Goal: Transaction & Acquisition: Purchase product/service

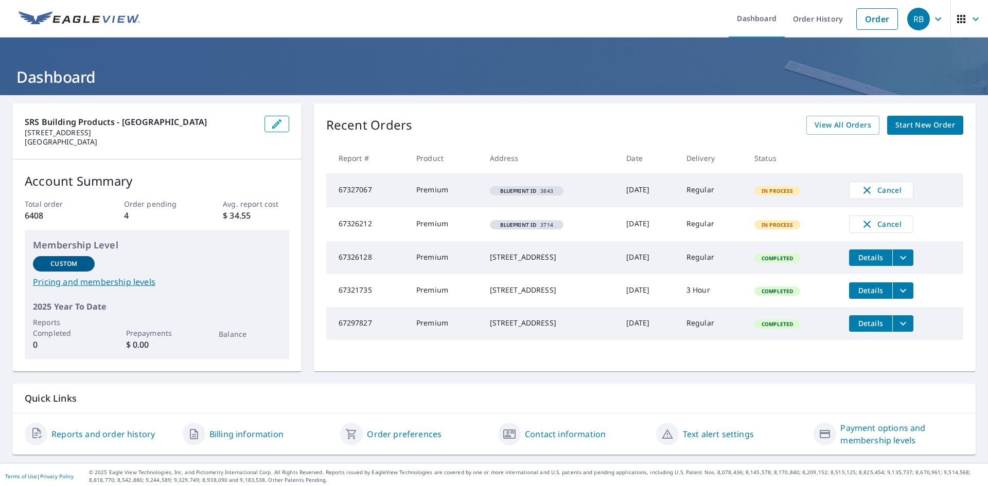
click at [926, 123] on span "Start New Order" at bounding box center [925, 125] width 60 height 13
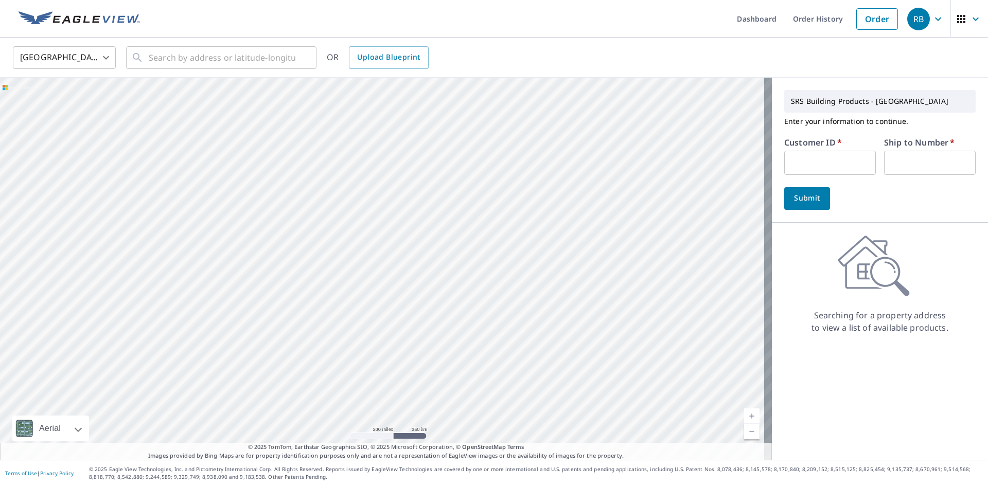
click at [824, 161] on input "text" at bounding box center [830, 163] width 92 height 24
type input "FIE322"
click at [904, 171] on input "text" at bounding box center [930, 163] width 92 height 24
type input "1"
click at [226, 63] on input "text" at bounding box center [222, 57] width 147 height 29
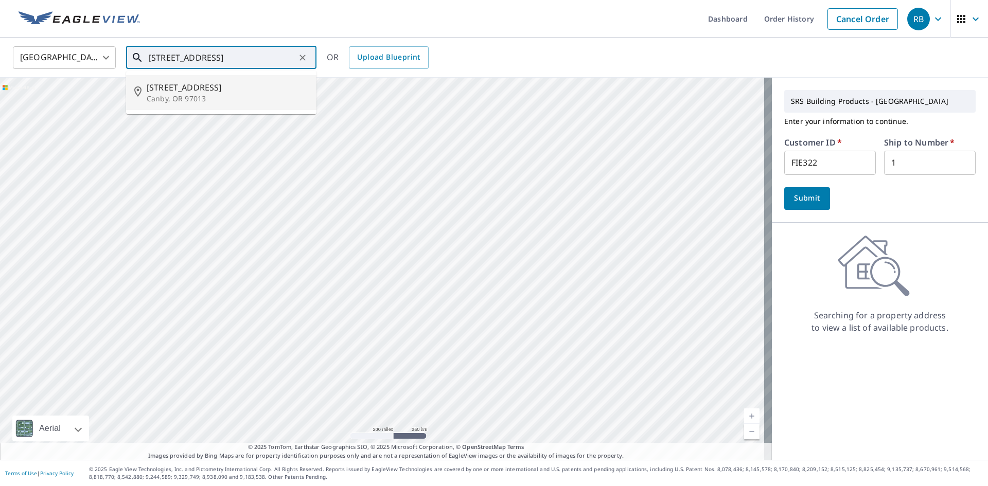
click at [189, 97] on p "Canby, OR 97013" at bounding box center [228, 99] width 162 height 10
type input "[STREET_ADDRESS]"
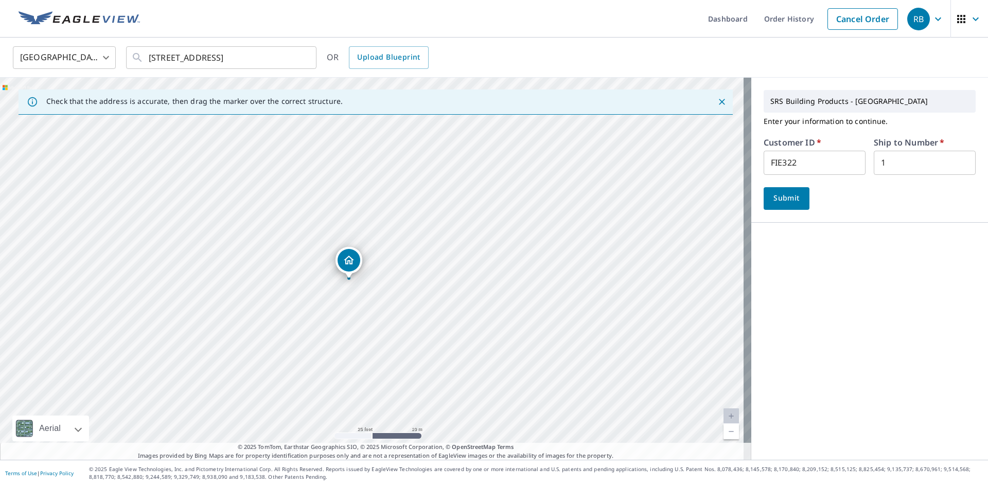
click at [780, 198] on span "Submit" at bounding box center [786, 198] width 29 height 13
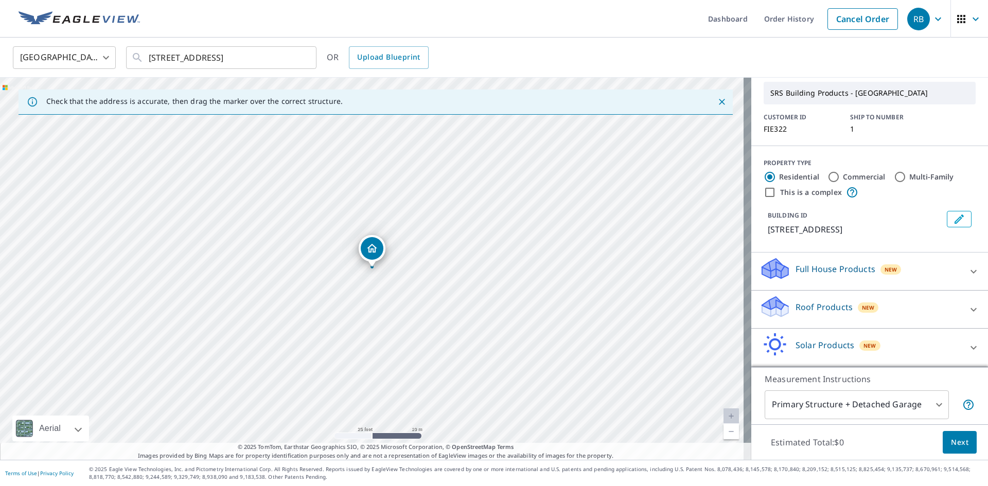
scroll to position [75, 0]
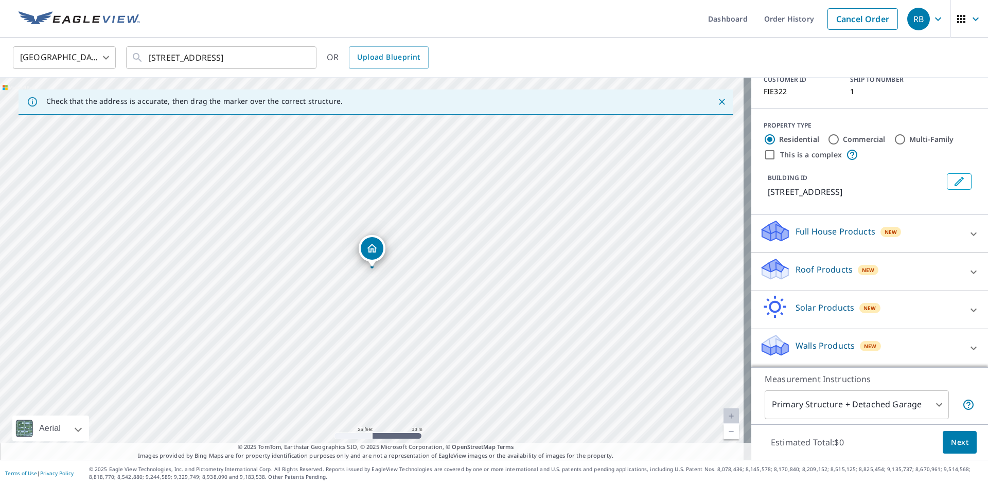
click at [822, 269] on p "Roof Products" at bounding box center [823, 269] width 57 height 12
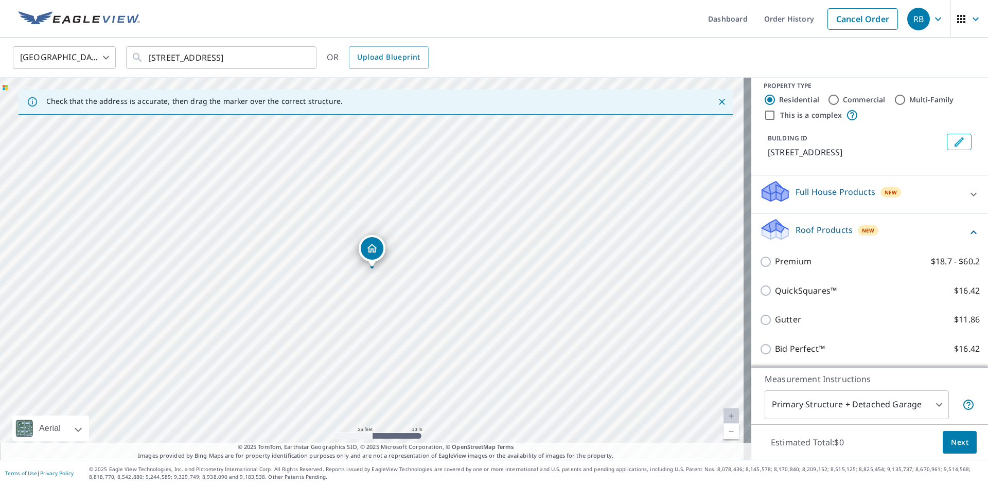
scroll to position [192, 0]
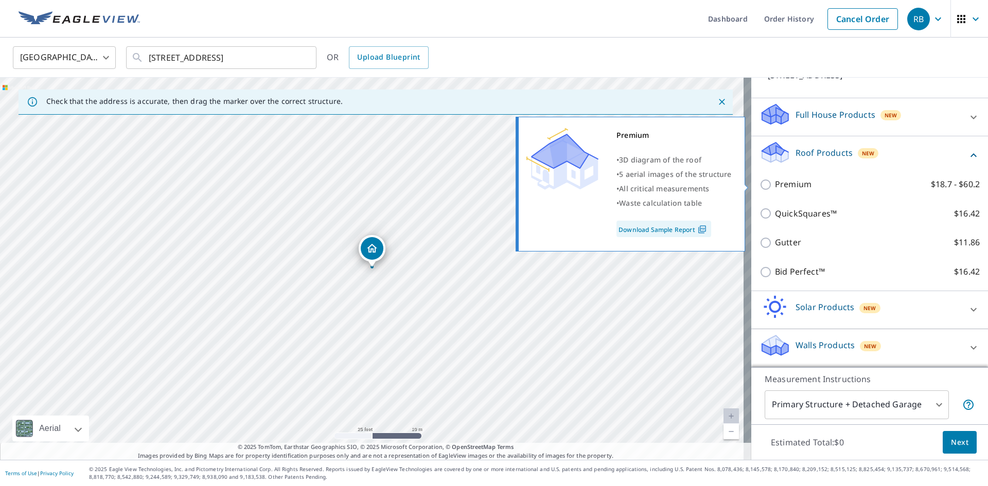
click at [794, 187] on p "Premium" at bounding box center [793, 184] width 37 height 13
click at [775, 187] on input "Premium $18.7 - $60.2" at bounding box center [766, 185] width 15 height 12
checkbox input "true"
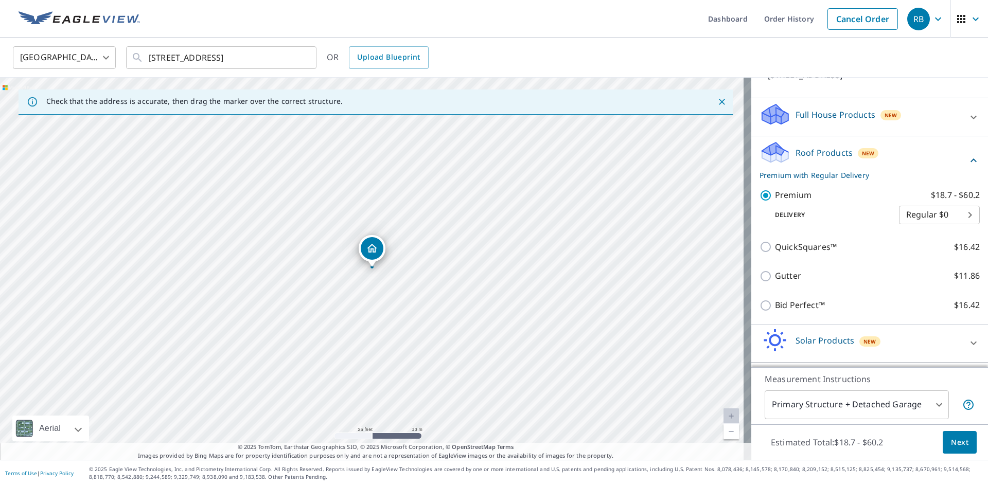
click at [960, 448] on span "Next" at bounding box center [959, 442] width 17 height 13
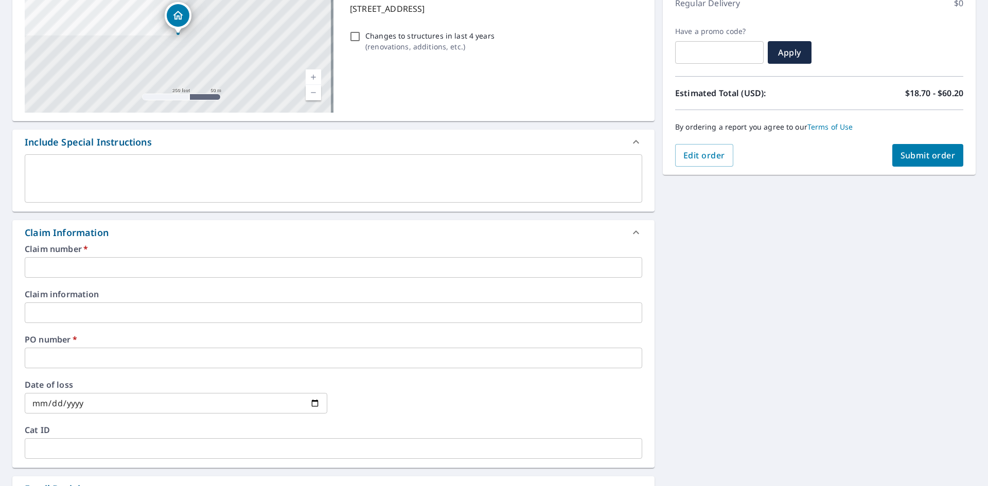
scroll to position [154, 0]
click at [197, 271] on input "text" at bounding box center [333, 266] width 617 height 21
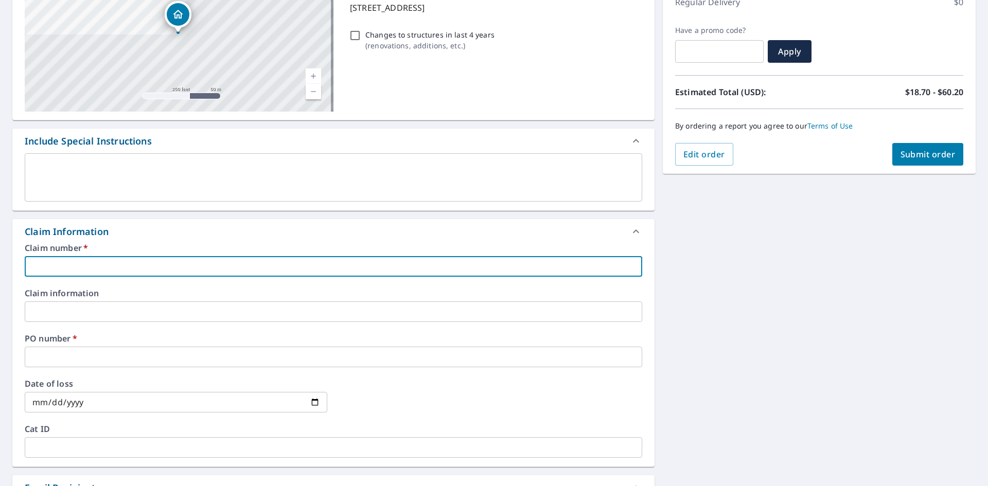
type input "fie322"
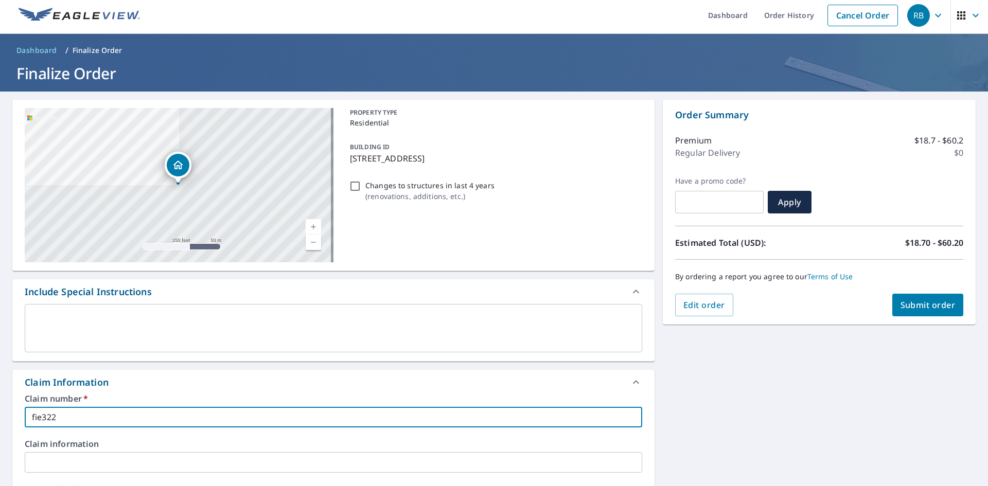
scroll to position [0, 0]
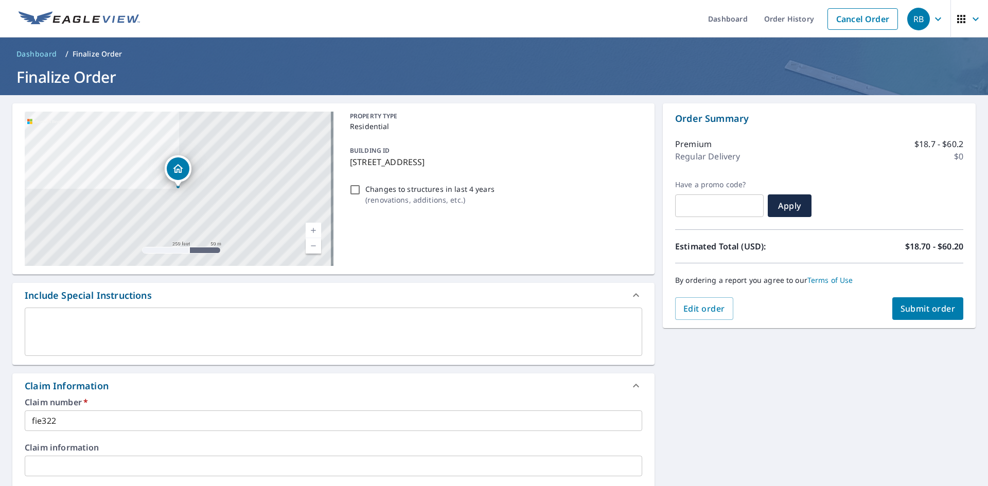
drag, startPoint x: 486, startPoint y: 160, endPoint x: 348, endPoint y: 167, distance: 138.6
click at [350, 167] on p "[STREET_ADDRESS]" at bounding box center [494, 162] width 288 height 12
checkbox input "true"
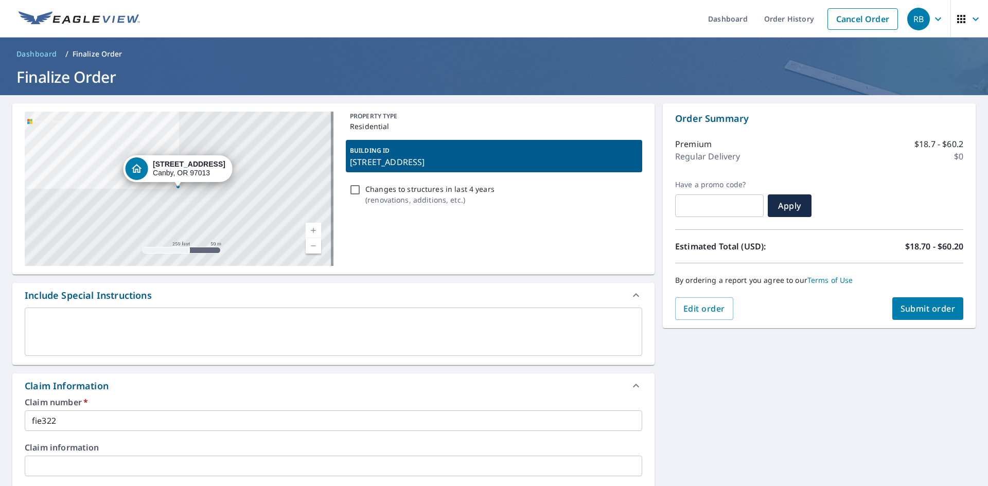
copy p "[STREET_ADDRESS]"
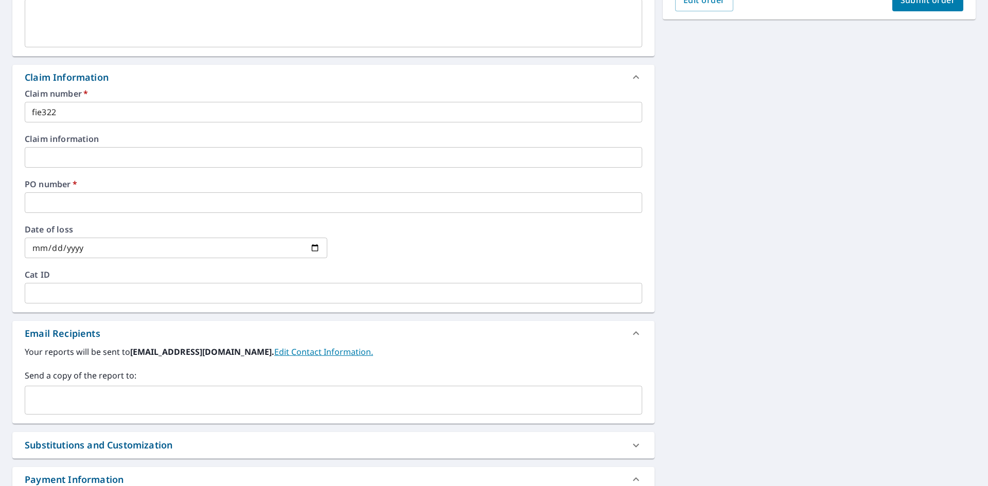
click at [72, 207] on input "text" at bounding box center [333, 202] width 617 height 21
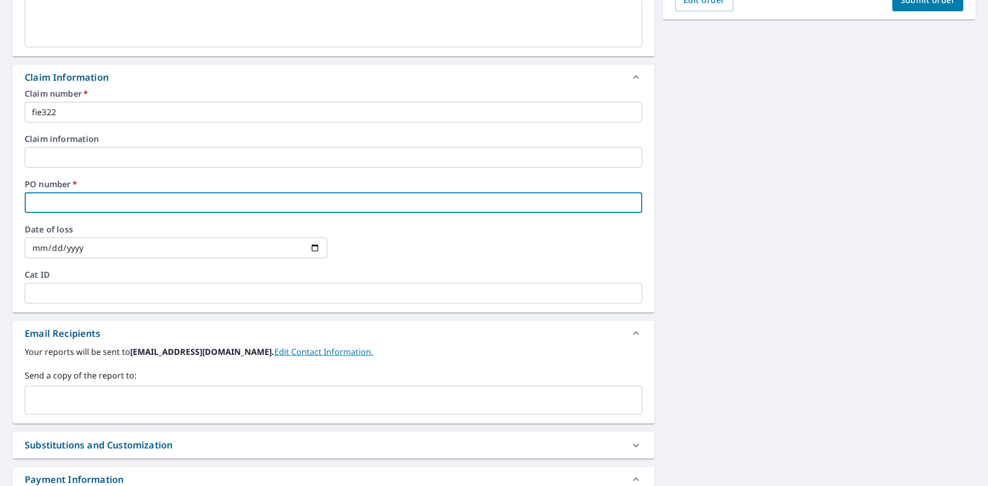
paste input "[STREET_ADDRESS]"
type input "[STREET_ADDRESS]"
checkbox input "true"
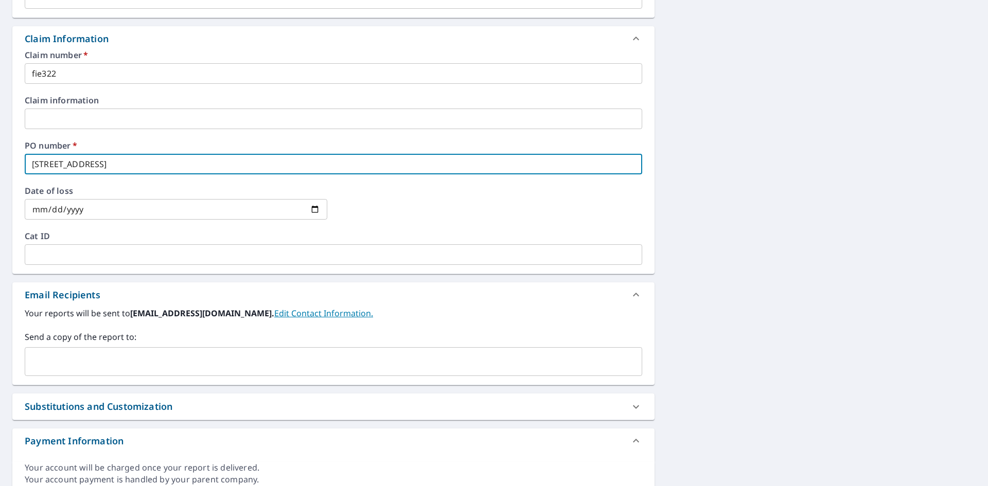
scroll to position [390, 0]
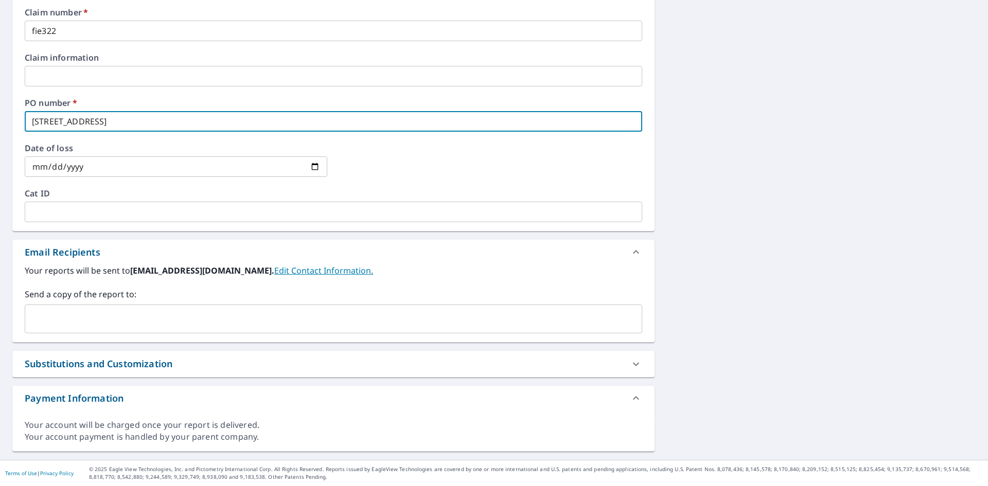
type input "[STREET_ADDRESS]"
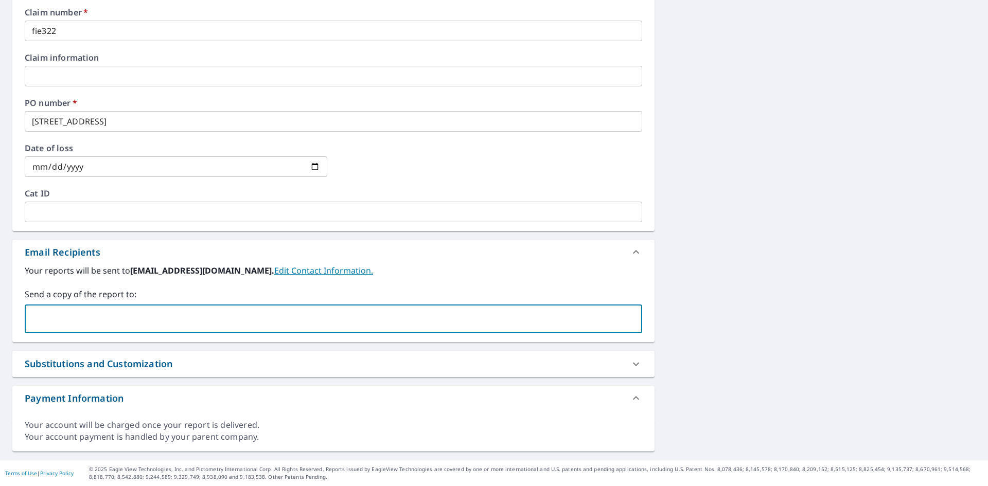
click at [114, 322] on input "text" at bounding box center [325, 319] width 593 height 20
type input "[EMAIL_ADDRESS][DOMAIN_NAME]"
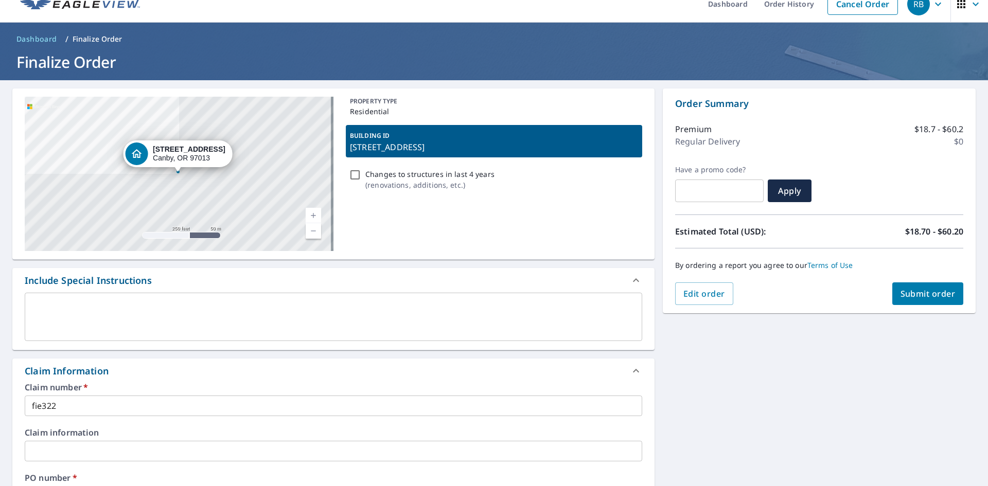
scroll to position [0, 0]
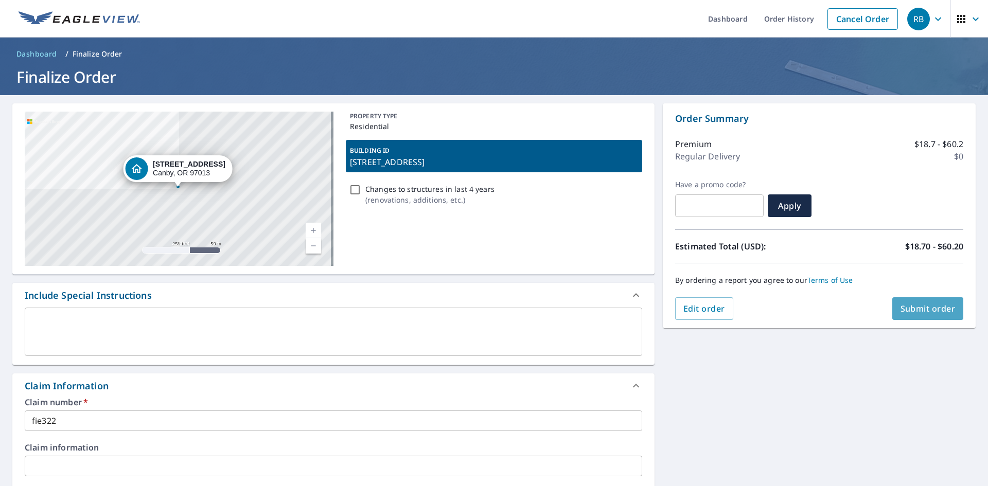
click at [933, 312] on span "Submit order" at bounding box center [927, 308] width 55 height 11
checkbox input "true"
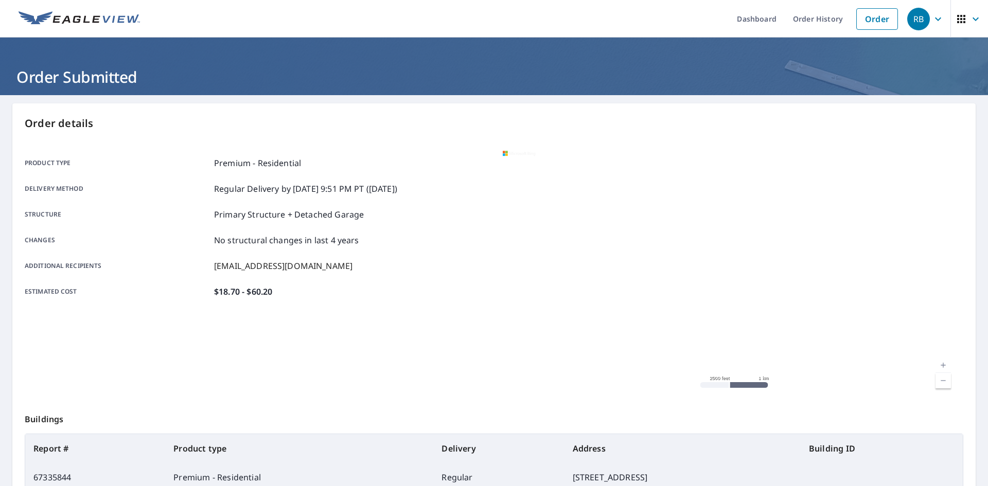
click at [666, 280] on div at bounding box center [731, 272] width 463 height 257
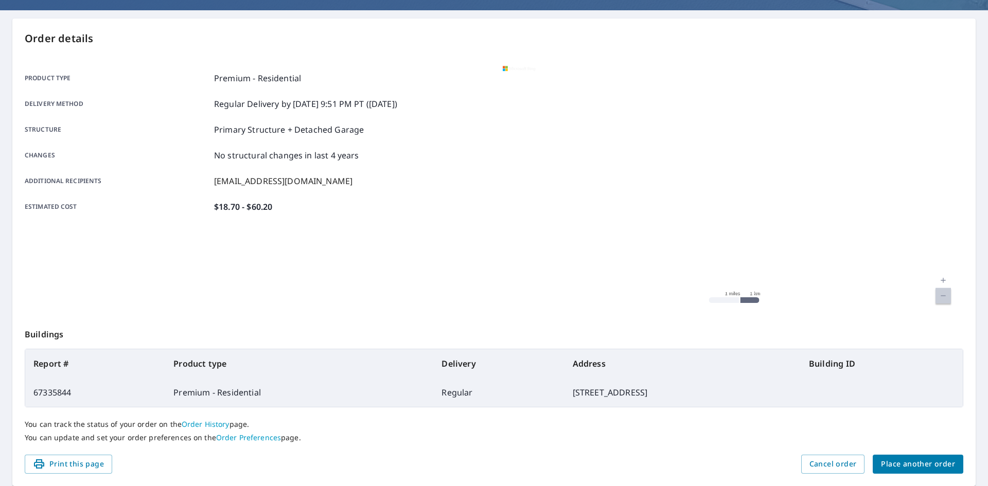
scroll to position [119, 0]
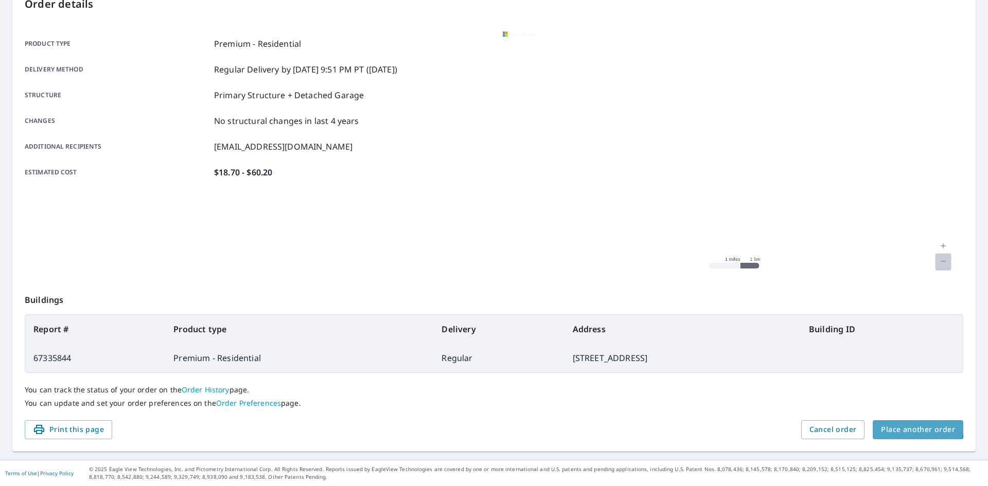
click at [909, 426] on span "Place another order" at bounding box center [918, 429] width 74 height 13
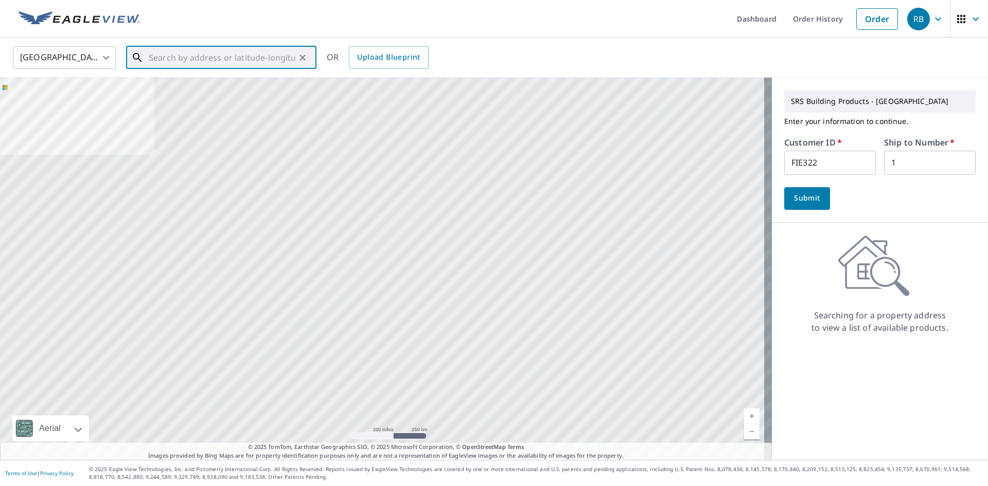
click at [217, 63] on input "text" at bounding box center [222, 57] width 147 height 29
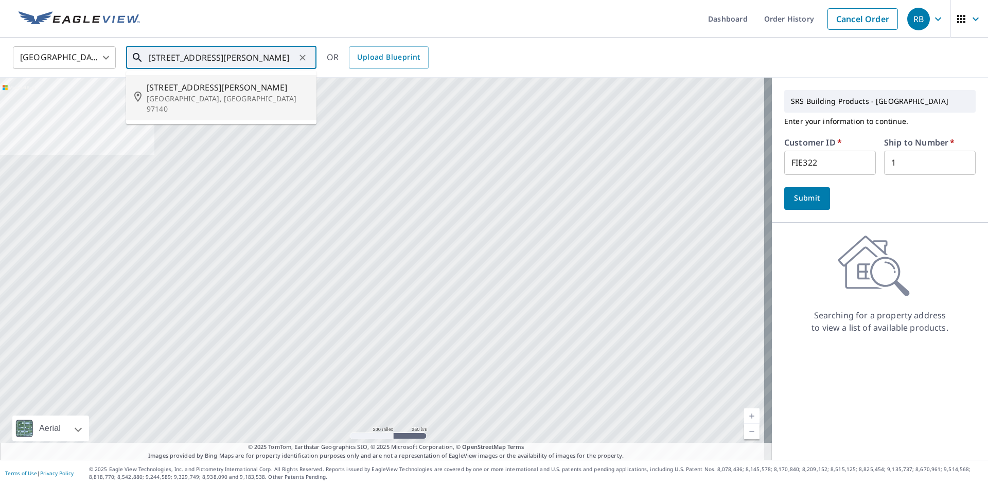
click at [203, 96] on p "[GEOGRAPHIC_DATA], [GEOGRAPHIC_DATA] 97140" at bounding box center [228, 104] width 162 height 21
type input "[STREET_ADDRESS][PERSON_NAME]"
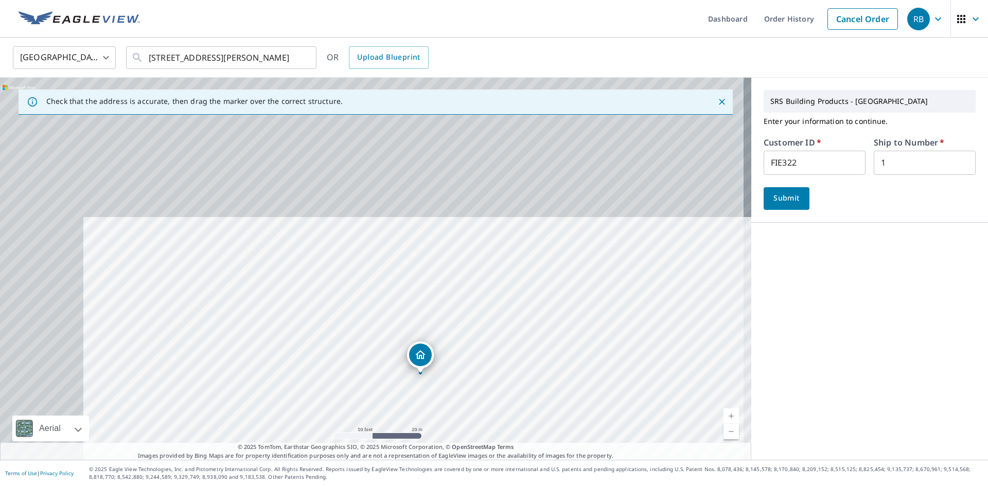
drag, startPoint x: 281, startPoint y: 201, endPoint x: 368, endPoint y: 338, distance: 161.4
click at [368, 338] on div "[STREET_ADDRESS][PERSON_NAME]" at bounding box center [375, 269] width 751 height 382
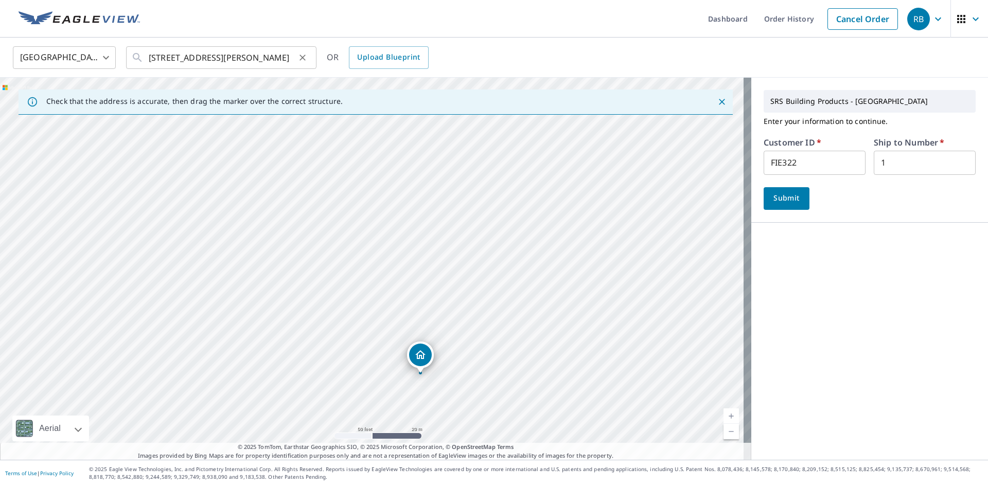
drag, startPoint x: 148, startPoint y: 57, endPoint x: 286, endPoint y: 60, distance: 137.9
click at [348, 61] on div "[GEOGRAPHIC_DATA] [GEOGRAPHIC_DATA] ​ [STREET_ADDRESS][PERSON_NAME] ​ OR Upload…" at bounding box center [490, 57] width 970 height 24
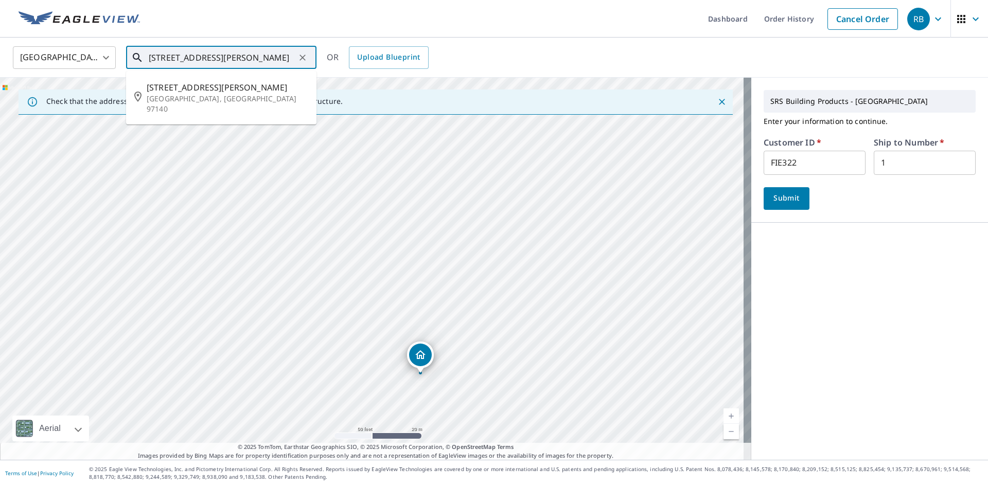
scroll to position [0, 12]
drag, startPoint x: 149, startPoint y: 57, endPoint x: 294, endPoint y: 73, distance: 146.5
click at [294, 69] on div "[STREET_ADDRESS][PERSON_NAME] ​ [STREET_ADDRESS][PERSON_NAME]" at bounding box center [221, 57] width 190 height 23
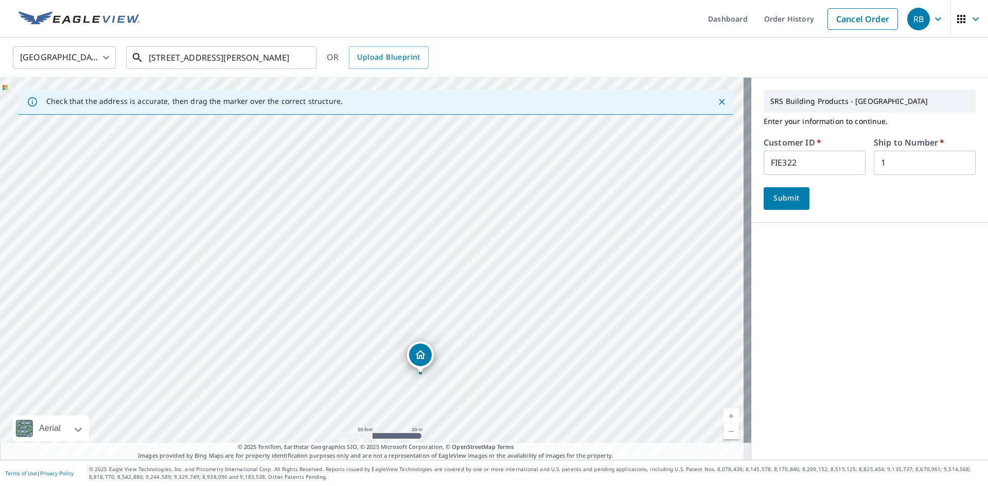
scroll to position [0, 0]
drag, startPoint x: 419, startPoint y: 354, endPoint x: 317, endPoint y: 263, distance: 136.3
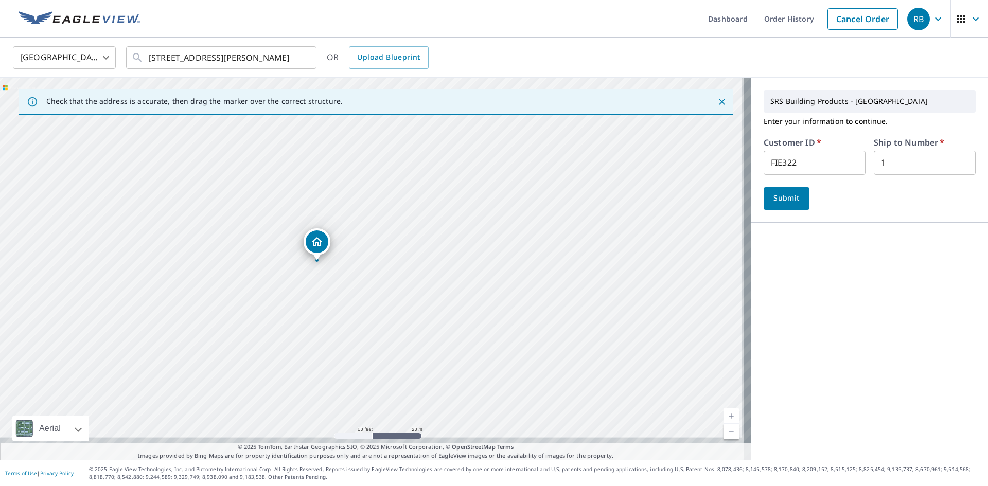
drag, startPoint x: 456, startPoint y: 302, endPoint x: 401, endPoint y: 295, distance: 55.5
click at [401, 295] on div "[STREET_ADDRESS]" at bounding box center [375, 269] width 751 height 382
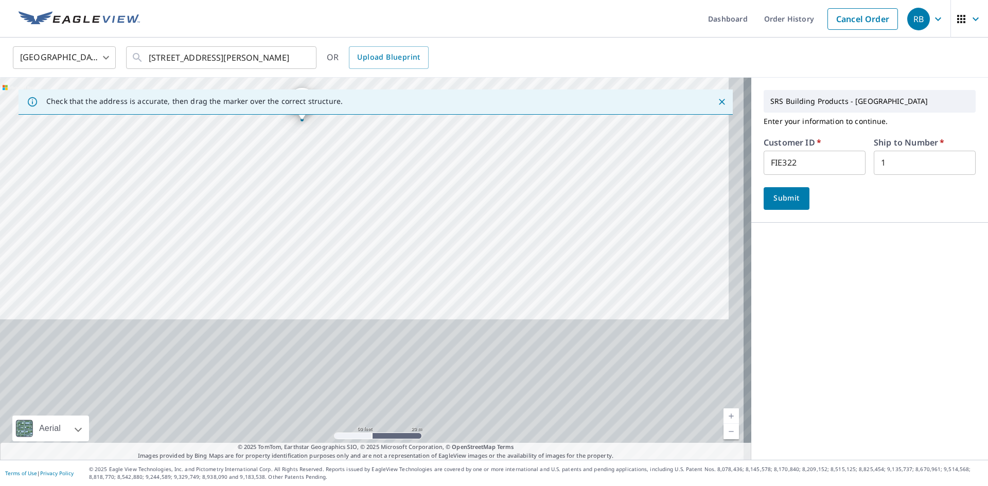
drag, startPoint x: 490, startPoint y: 323, endPoint x: 475, endPoint y: 182, distance: 141.3
click at [475, 182] on div "[STREET_ADDRESS]" at bounding box center [375, 269] width 751 height 382
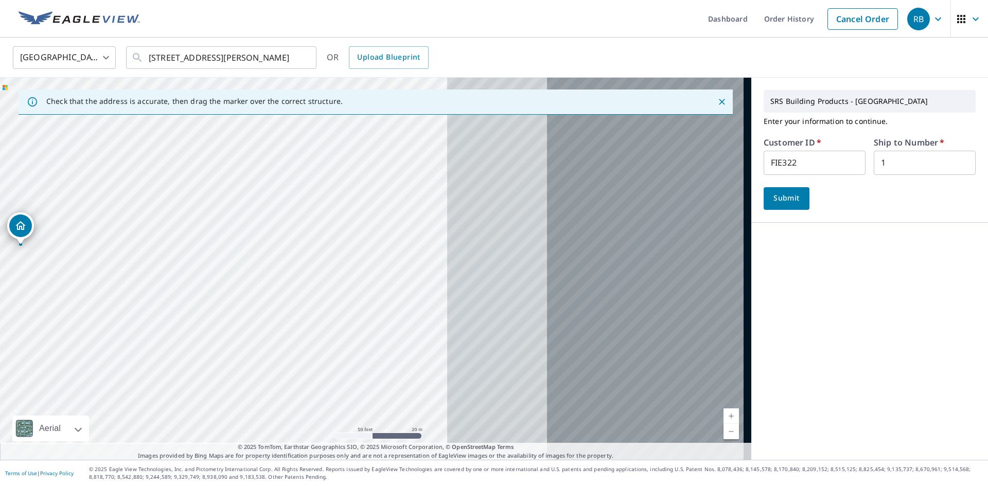
drag, startPoint x: 595, startPoint y: 294, endPoint x: 458, endPoint y: 510, distance: 255.8
click at [458, 486] on html "RB RB Dashboard Order History Cancel Order RB [GEOGRAPHIC_DATA] [GEOGRAPHIC_DAT…" at bounding box center [494, 243] width 988 height 486
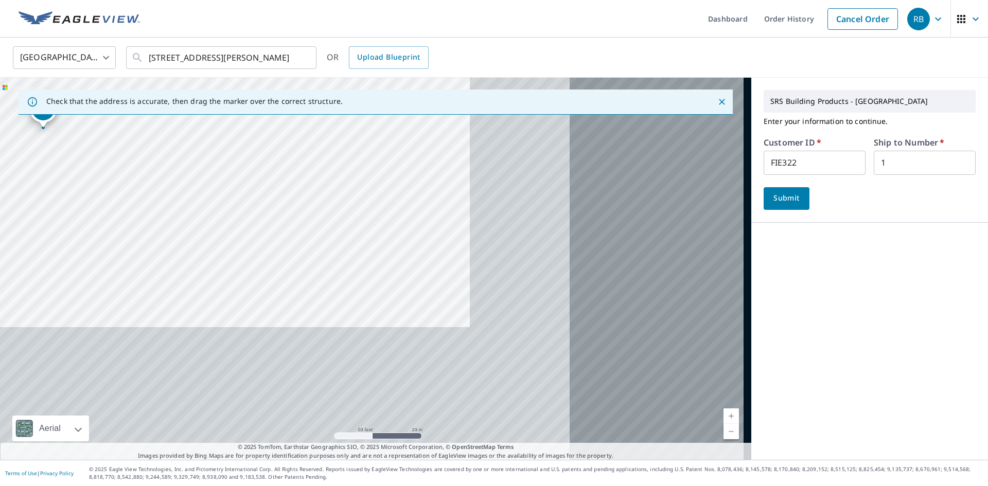
drag, startPoint x: 242, startPoint y: 164, endPoint x: 508, endPoint y: 497, distance: 426.1
click at [508, 486] on html "RB RB Dashboard Order History Cancel Order RB [GEOGRAPHIC_DATA] [GEOGRAPHIC_DAT…" at bounding box center [494, 243] width 988 height 486
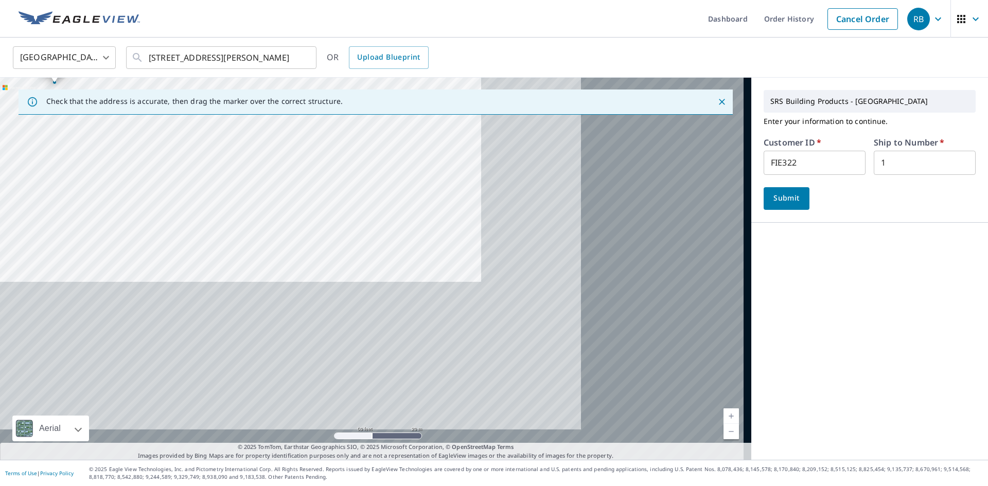
click at [362, 272] on div "[STREET_ADDRESS]" at bounding box center [375, 269] width 751 height 382
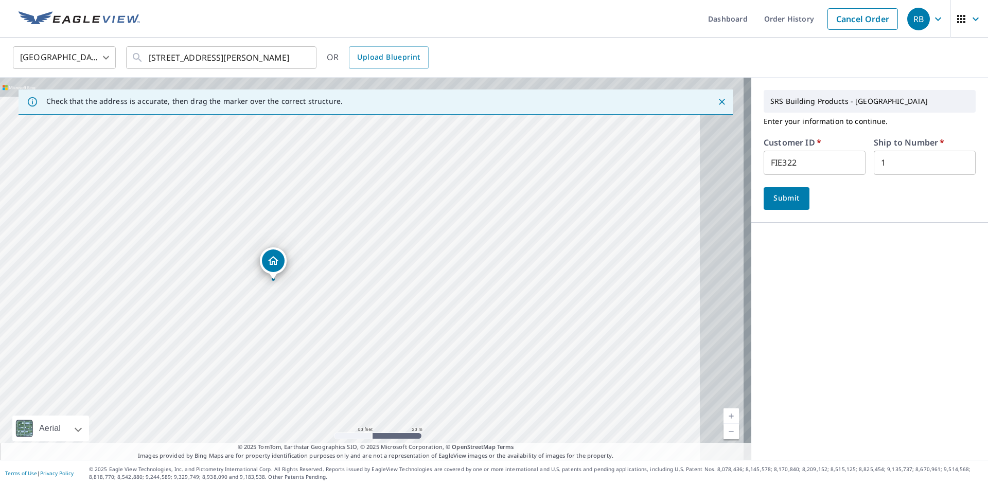
drag, startPoint x: 225, startPoint y: 140, endPoint x: 429, endPoint y: 319, distance: 270.2
click at [429, 319] on div "[STREET_ADDRESS]" at bounding box center [375, 269] width 751 height 382
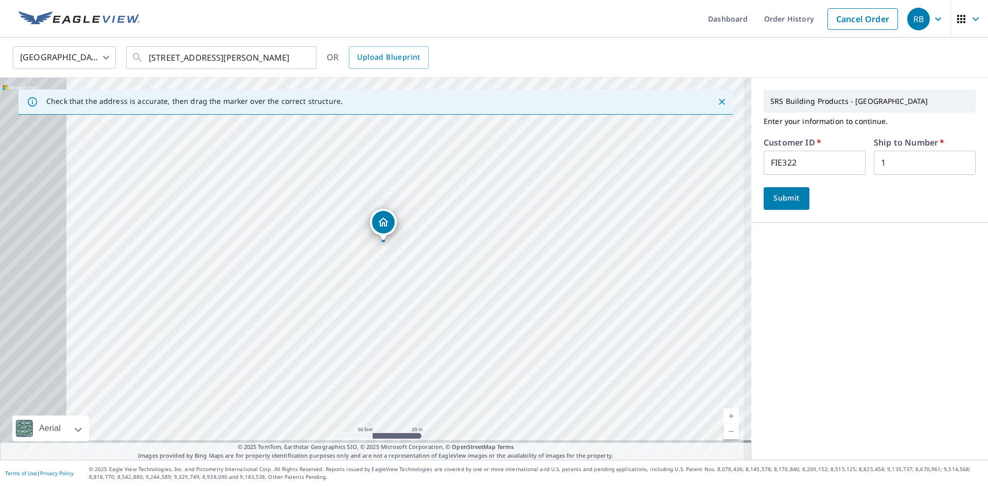
drag, startPoint x: 454, startPoint y: 327, endPoint x: 564, endPoint y: 290, distance: 116.3
click at [564, 290] on div "[STREET_ADDRESS]" at bounding box center [375, 269] width 751 height 382
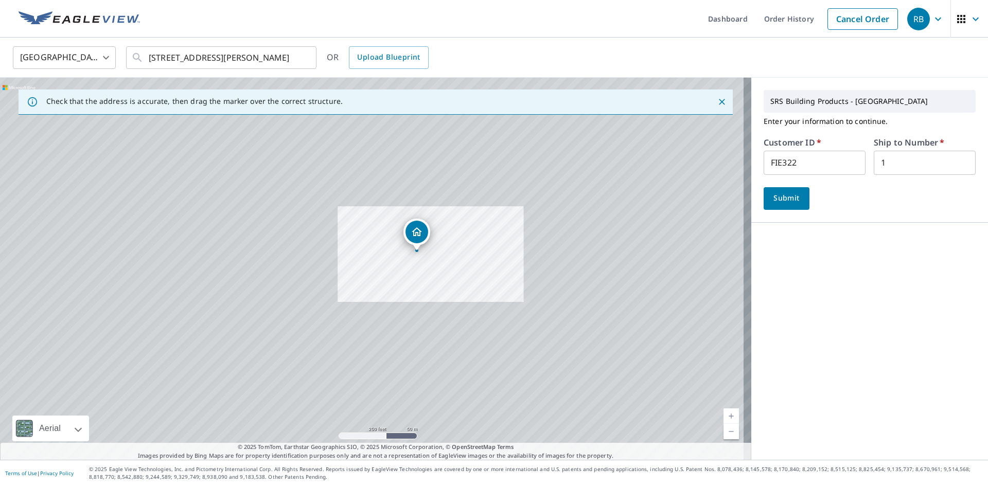
drag, startPoint x: 589, startPoint y: 339, endPoint x: 478, endPoint y: 307, distance: 115.6
click at [478, 307] on div "[STREET_ADDRESS]" at bounding box center [375, 269] width 751 height 382
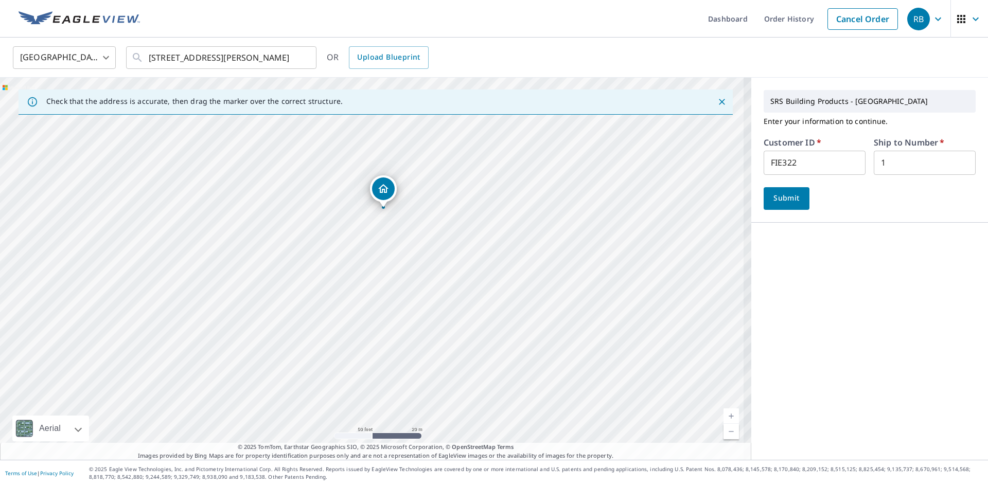
click at [777, 204] on span "Submit" at bounding box center [786, 198] width 29 height 13
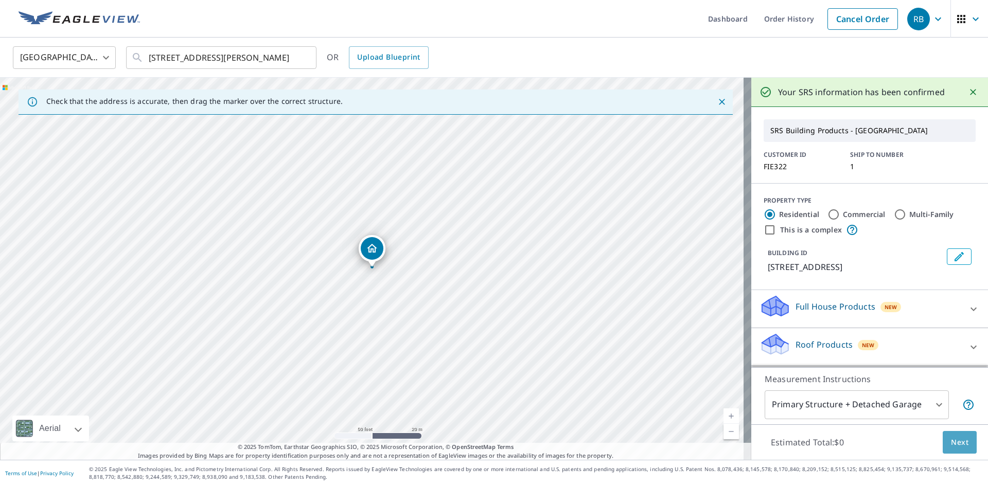
click at [951, 439] on span "Next" at bounding box center [959, 442] width 17 height 13
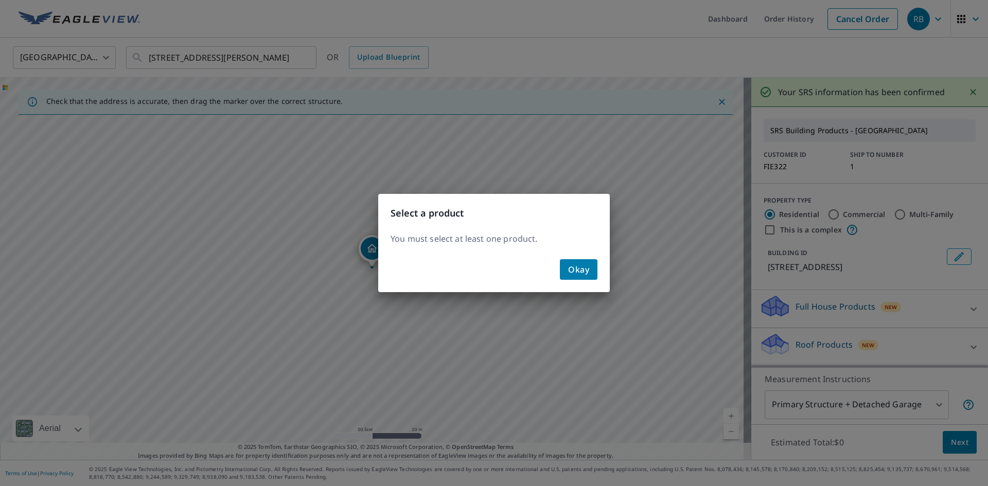
click at [573, 271] on span "Okay" at bounding box center [578, 269] width 21 height 14
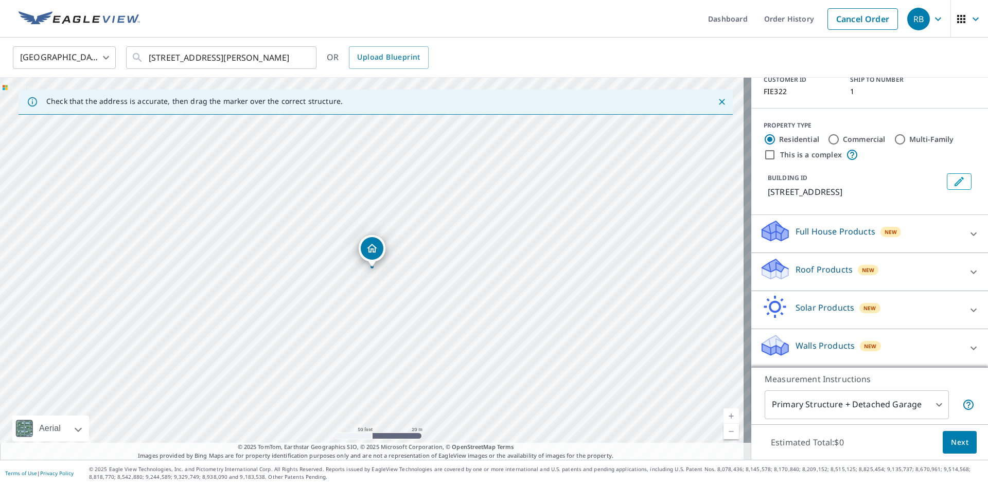
click at [825, 265] on p "Roof Products" at bounding box center [823, 269] width 57 height 12
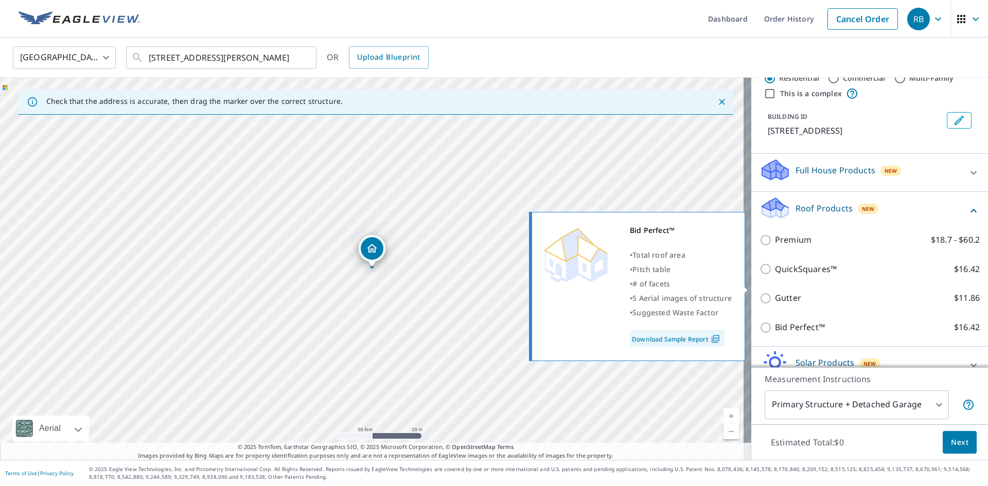
scroll to position [204, 0]
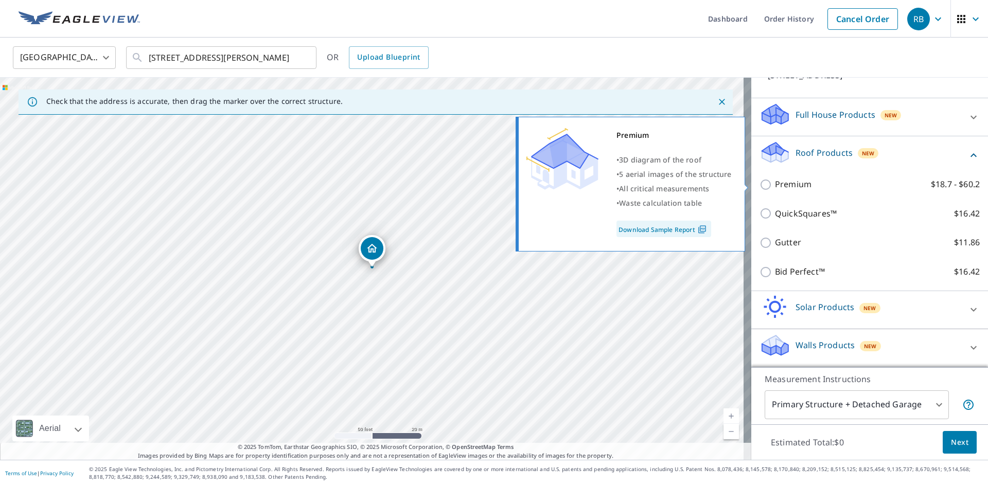
click at [766, 188] on input "Premium $18.7 - $60.2" at bounding box center [766, 185] width 15 height 12
checkbox input "true"
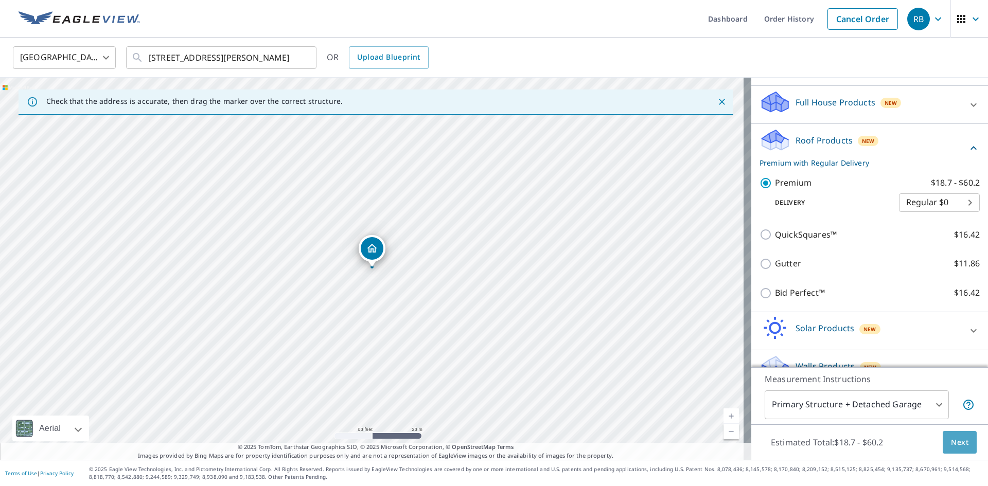
click at [948, 435] on button "Next" at bounding box center [960, 442] width 34 height 23
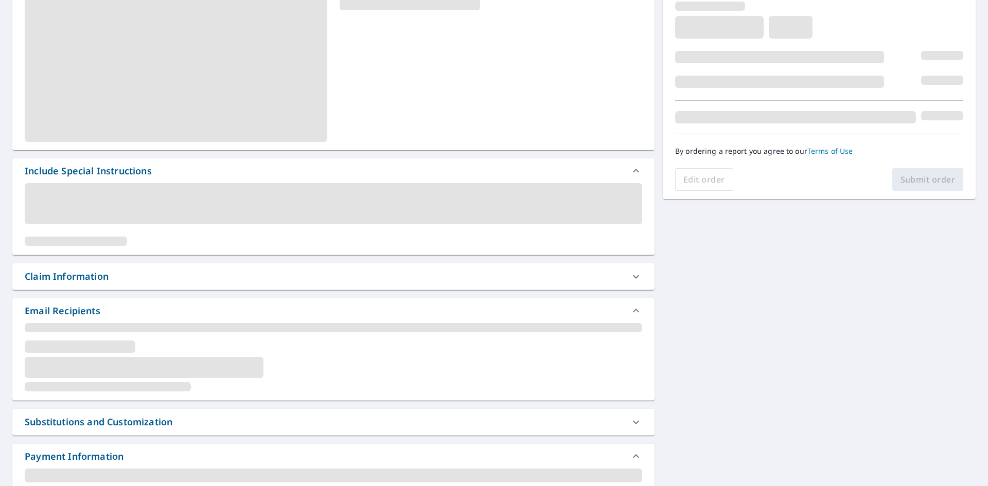
scroll to position [257, 0]
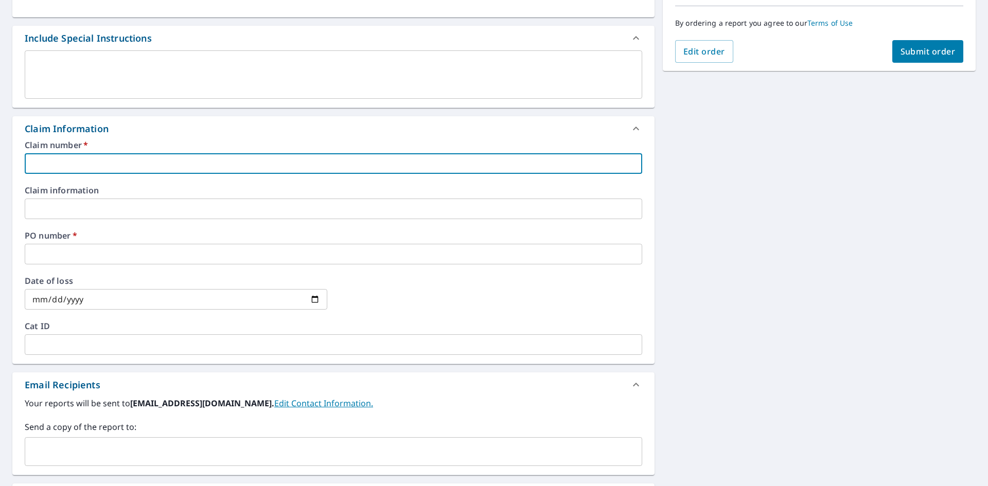
click at [65, 165] on input "text" at bounding box center [333, 163] width 617 height 21
type input "fie322"
click at [82, 257] on input "text" at bounding box center [333, 254] width 617 height 21
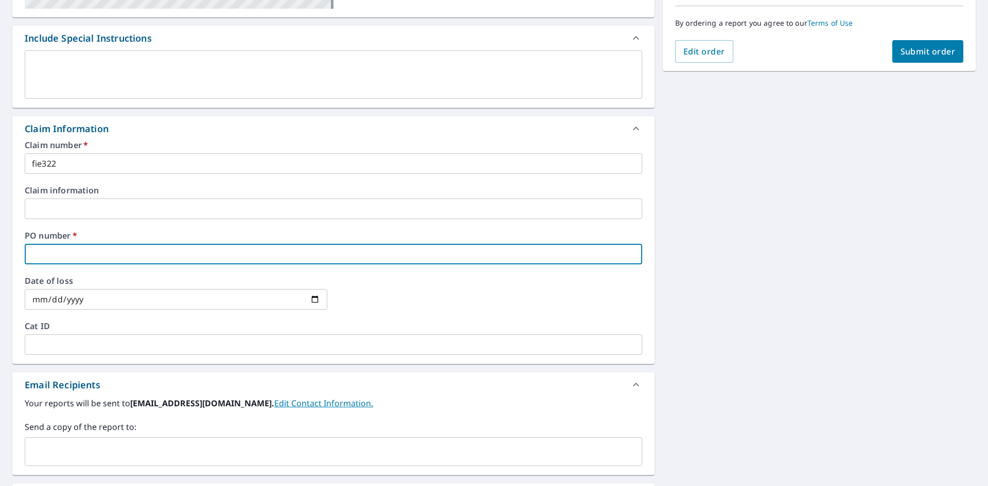
click at [84, 257] on input "text" at bounding box center [333, 254] width 617 height 21
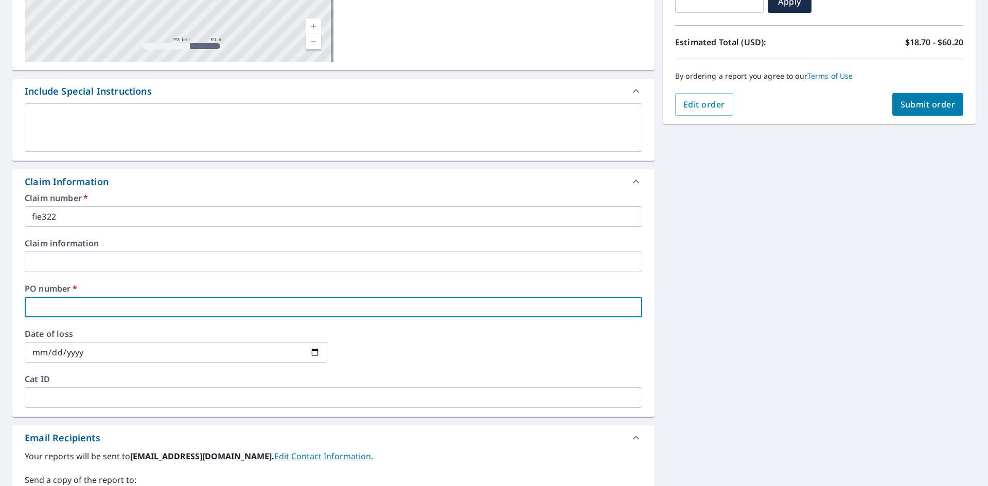
scroll to position [0, 0]
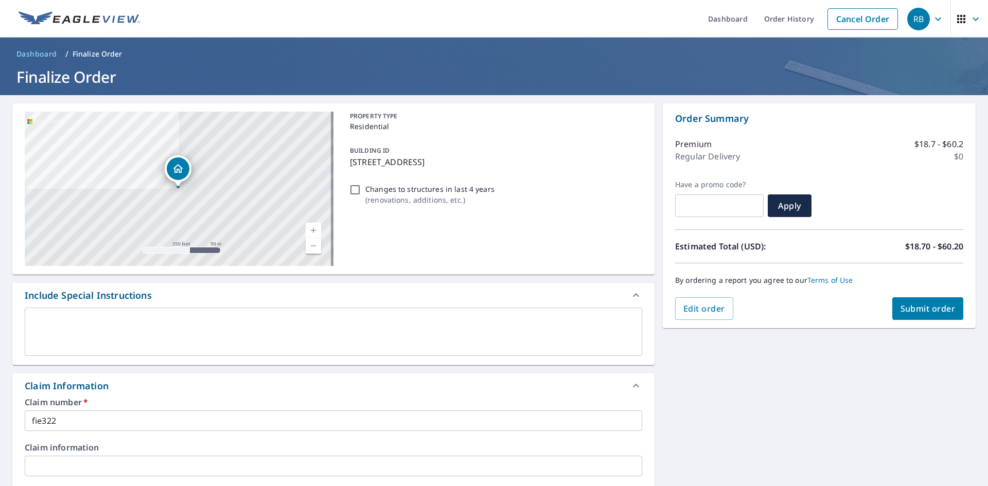
drag, startPoint x: 578, startPoint y: 163, endPoint x: 347, endPoint y: 168, distance: 230.6
click at [350, 168] on p "[STREET_ADDRESS]" at bounding box center [494, 162] width 288 height 12
checkbox input "true"
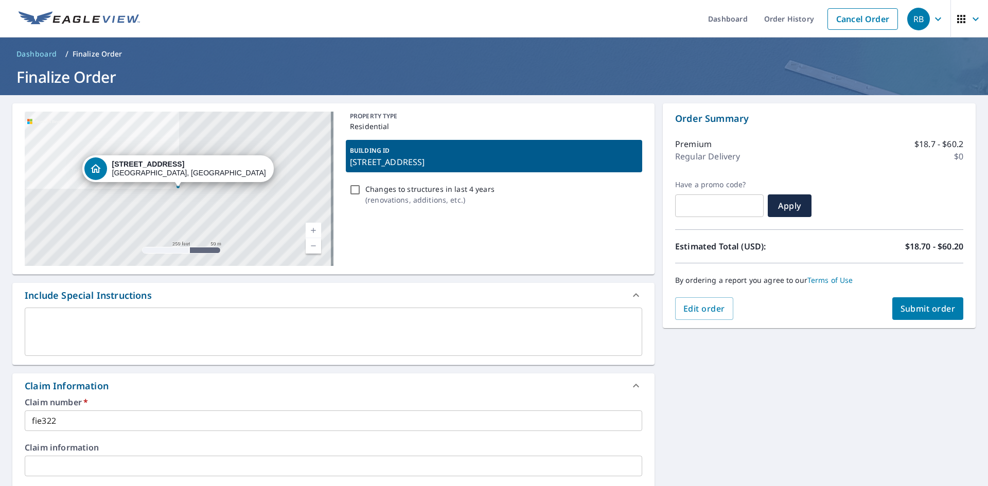
copy p "[STREET_ADDRESS]"
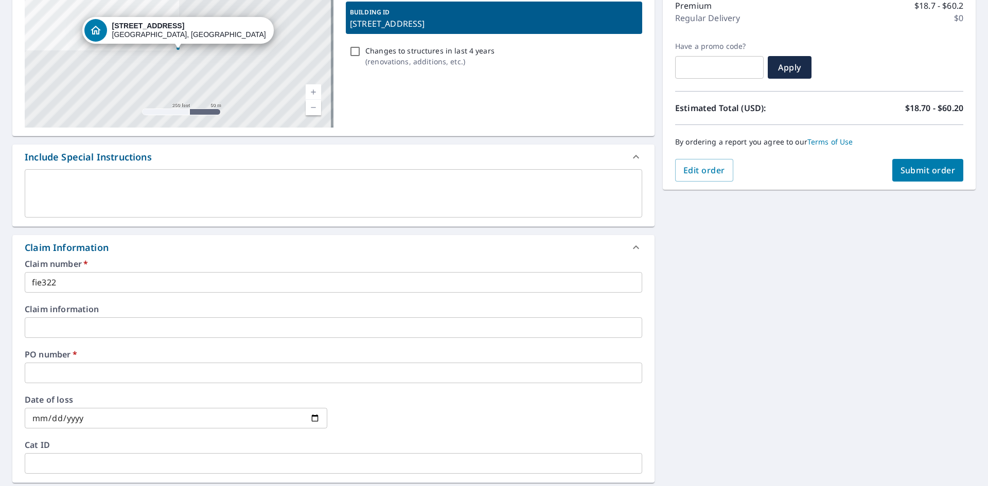
scroll to position [309, 0]
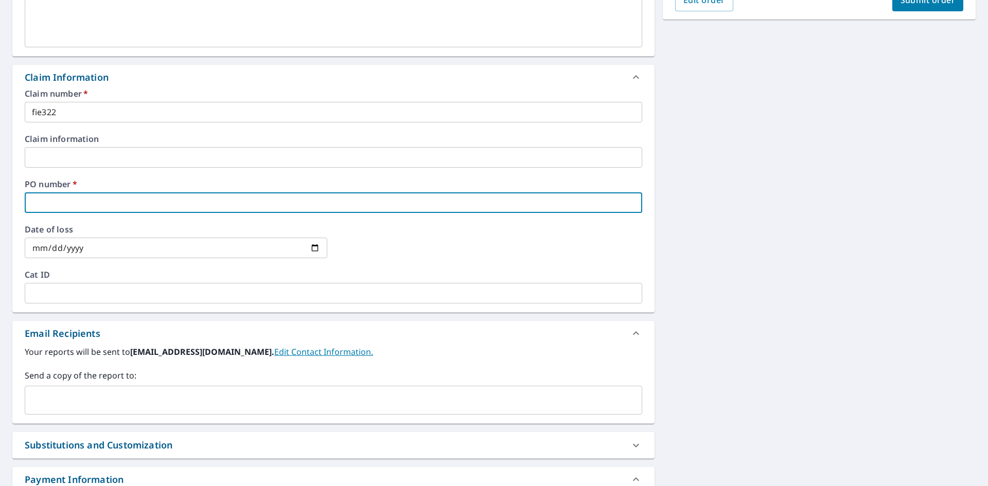
click at [54, 206] on input "text" at bounding box center [333, 202] width 617 height 21
paste input "[STREET_ADDRESS]-"
type input "[STREET_ADDRESS]-"
checkbox input "true"
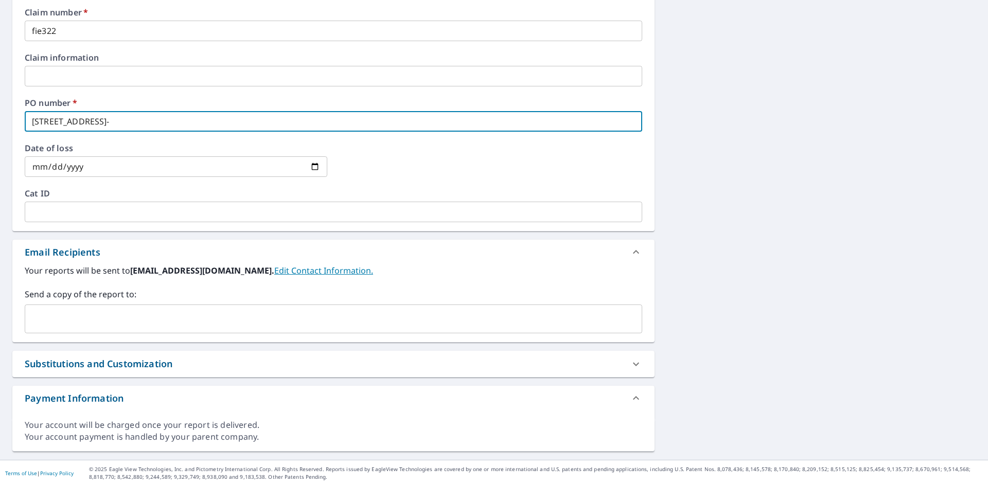
type input "[STREET_ADDRESS]-"
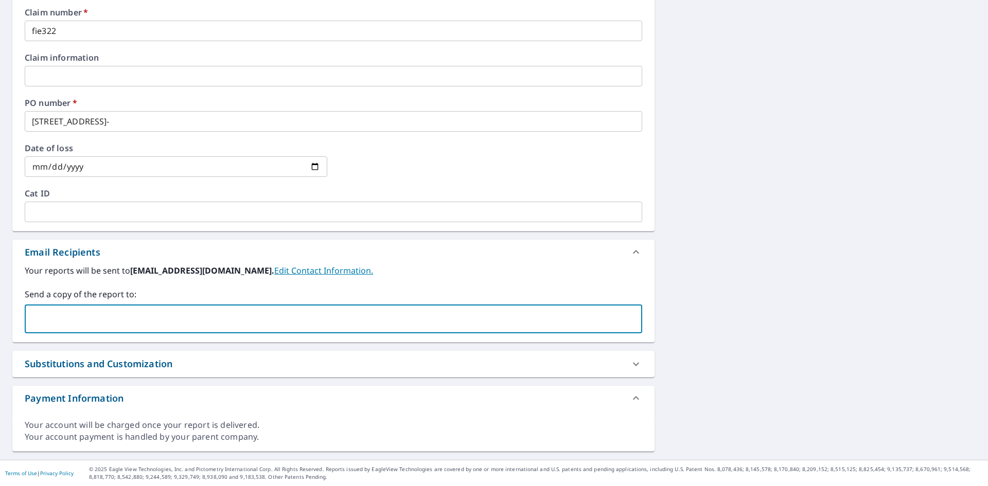
click at [304, 317] on input "text" at bounding box center [325, 319] width 593 height 20
type input "[EMAIL_ADDRESS][DOMAIN_NAME]"
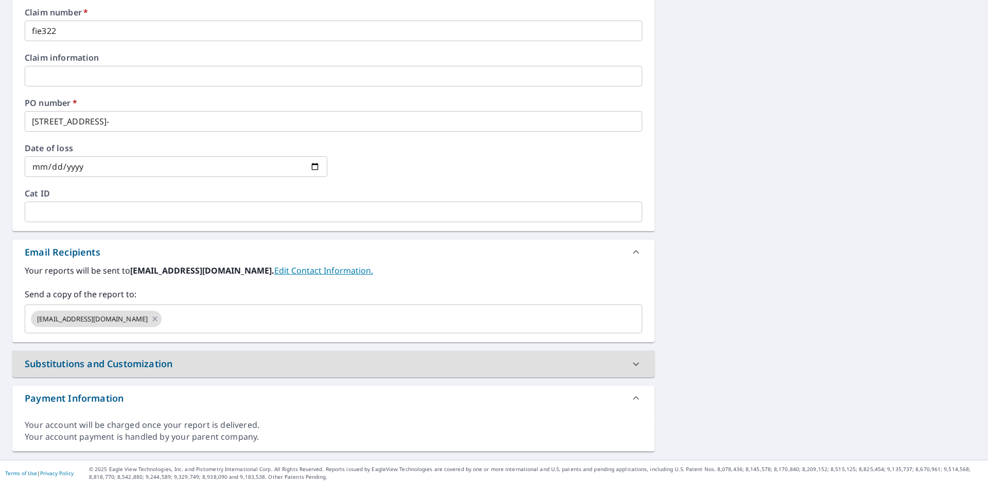
scroll to position [81, 0]
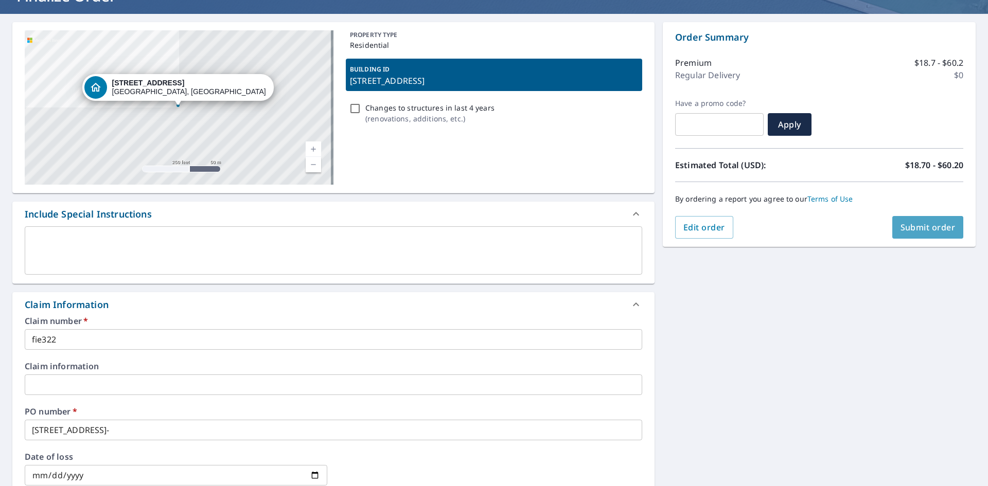
click at [913, 223] on span "Submit order" at bounding box center [927, 227] width 55 height 11
checkbox input "true"
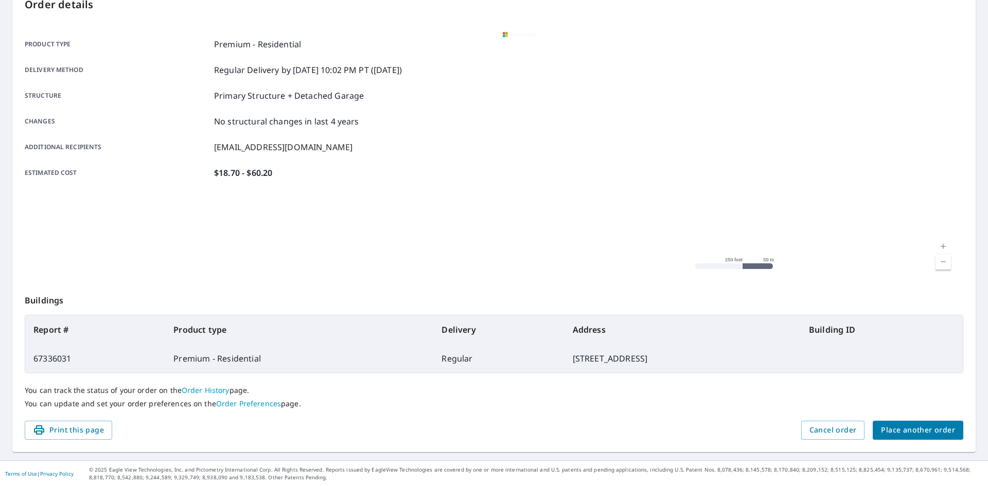
scroll to position [119, 0]
